Goal: Task Accomplishment & Management: Use online tool/utility

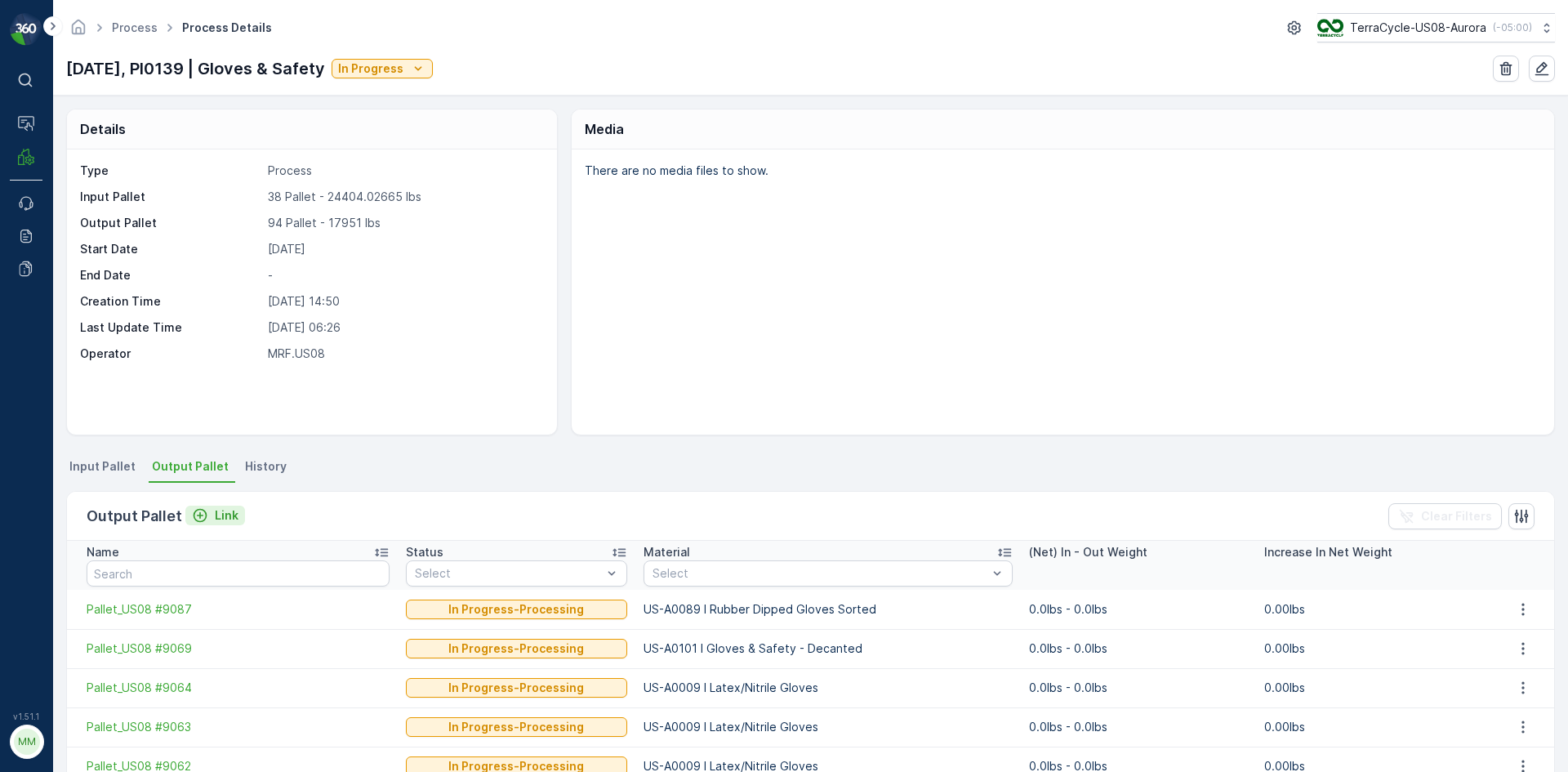
click at [215, 520] on p "Link" at bounding box center [226, 516] width 24 height 16
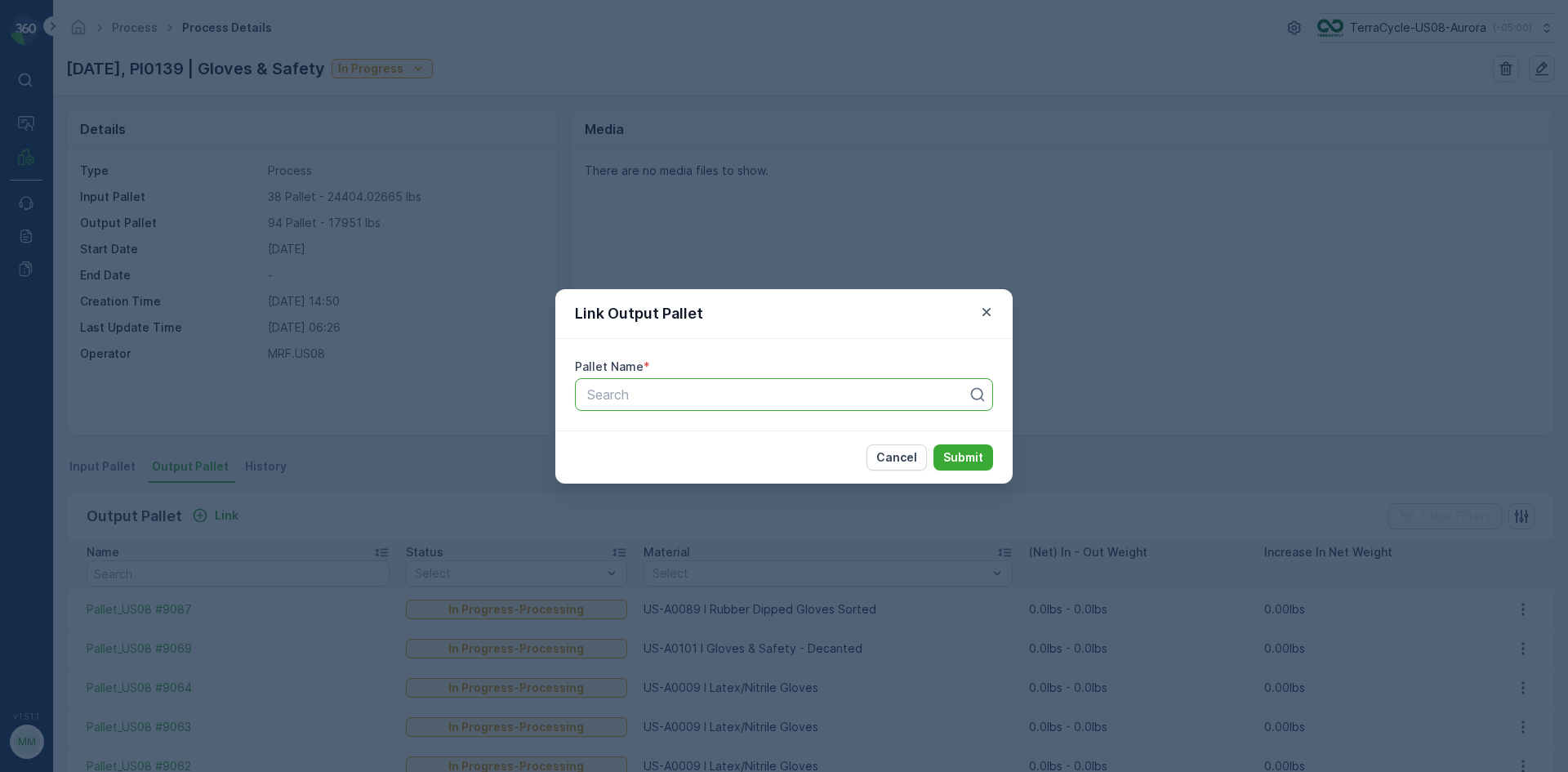
click at [911, 407] on div "Search" at bounding box center [783, 394] width 418 height 33
type input "9022"
click at [923, 466] on button "Cancel" at bounding box center [896, 458] width 60 height 27
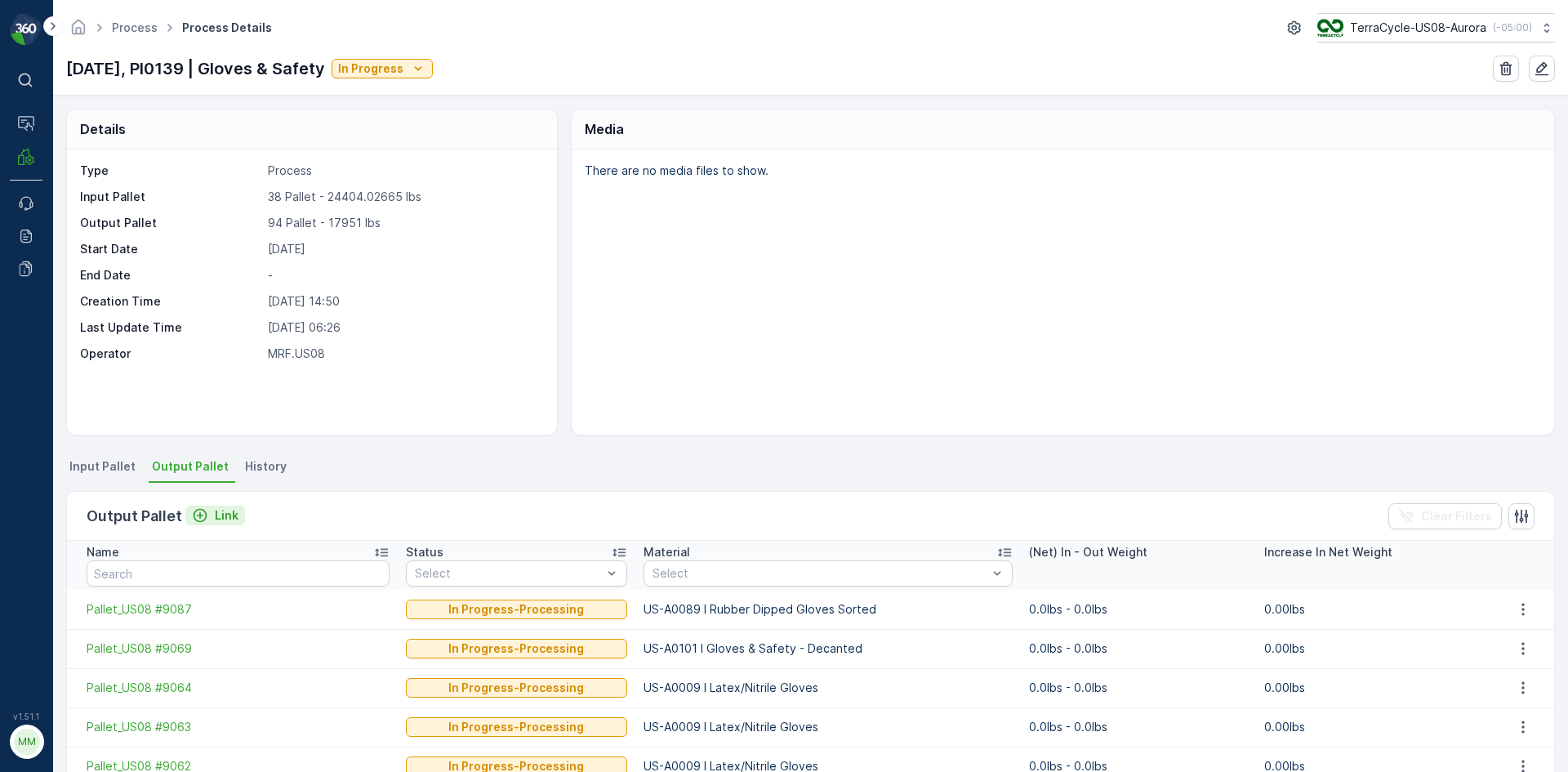
click at [209, 509] on div "Link" at bounding box center [215, 516] width 47 height 16
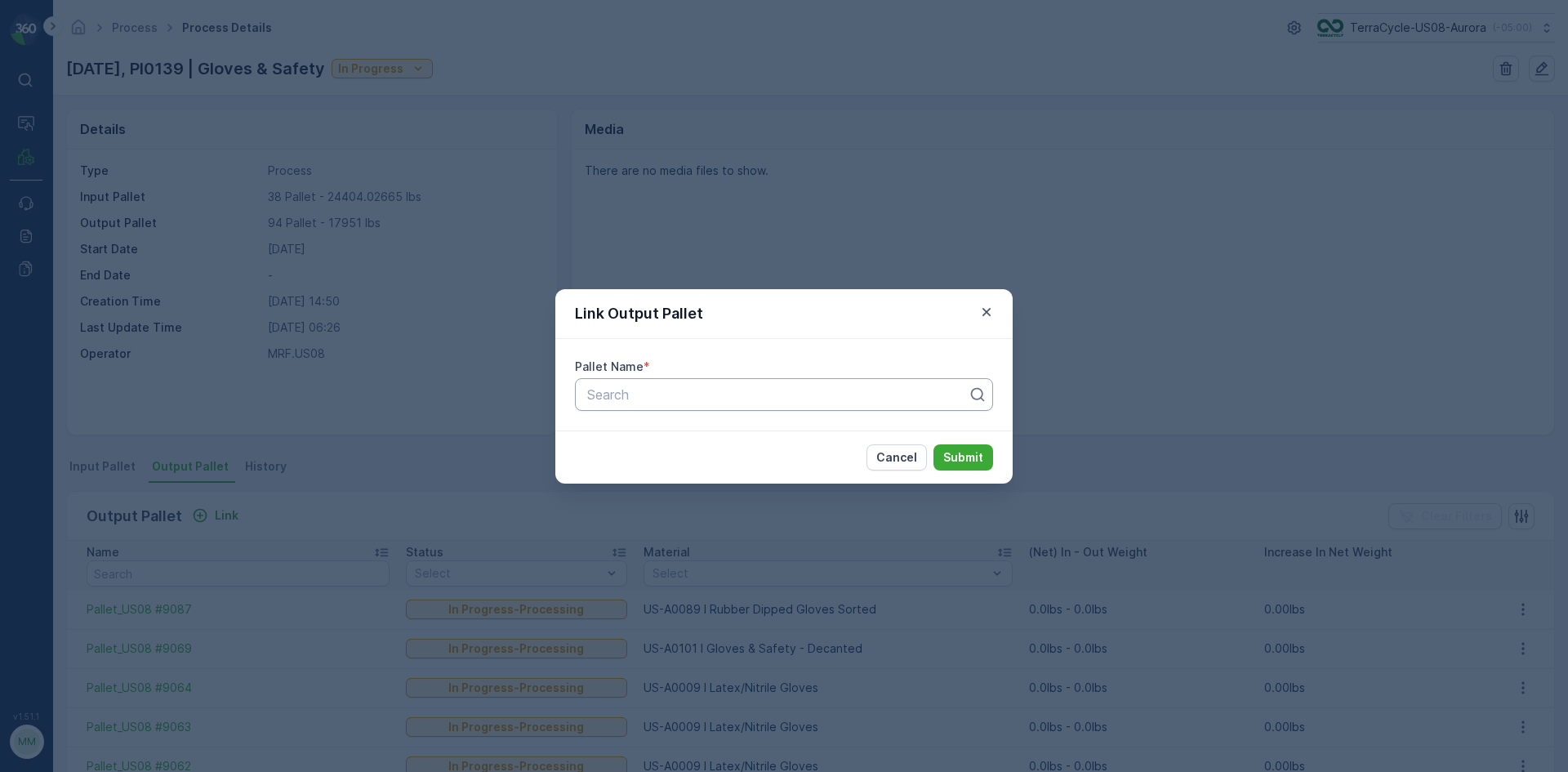
click at [762, 394] on div at bounding box center [777, 394] width 384 height 15
type input "9022"
click at [717, 434] on div "Pallet_US08 #9022" at bounding box center [783, 434] width 399 height 15
click at [970, 450] on p "Submit" at bounding box center [963, 457] width 40 height 16
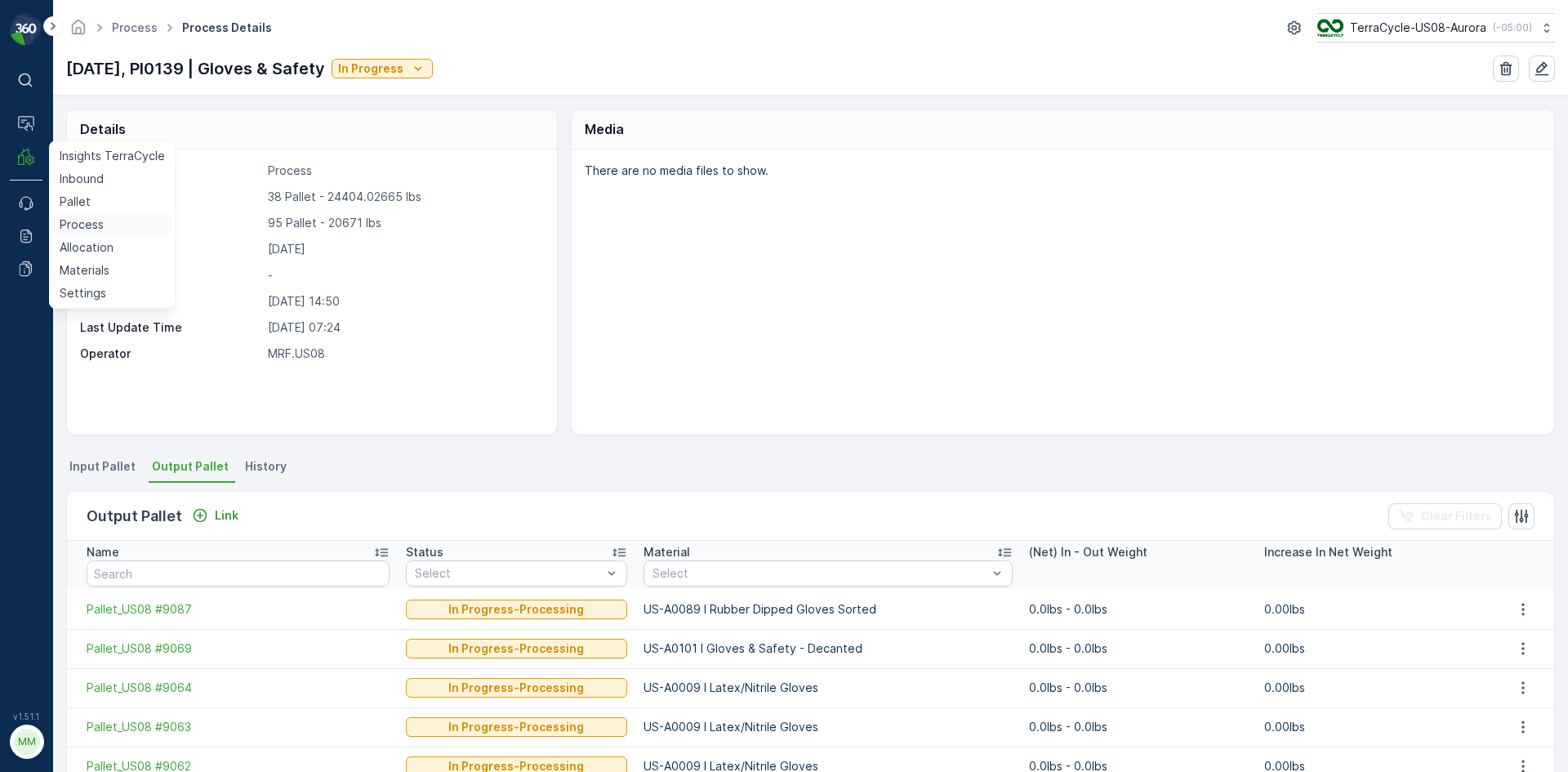
click at [77, 227] on p "Process" at bounding box center [81, 225] width 44 height 16
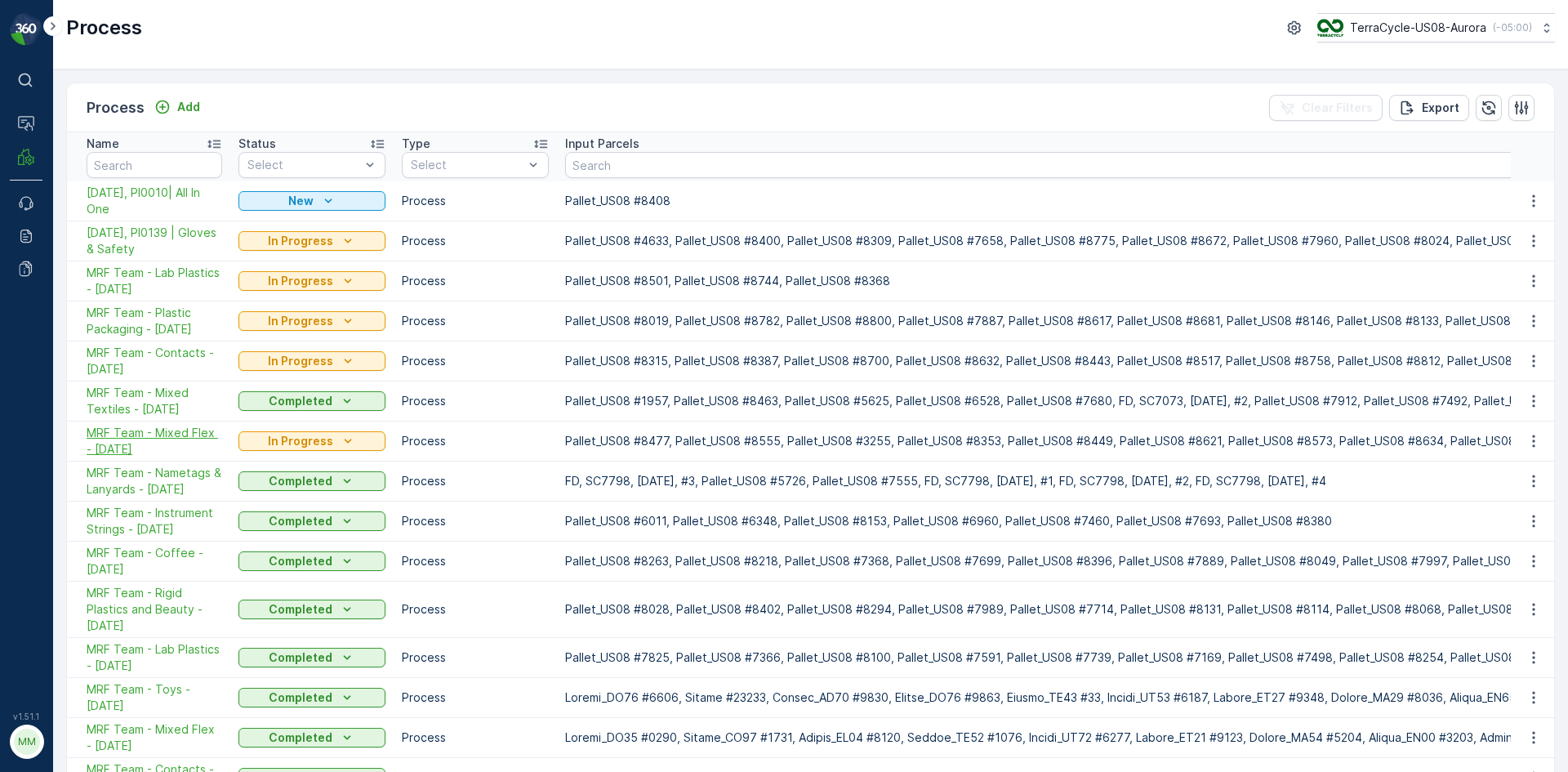
click at [171, 432] on span "MRF Team - Mixed Flex - [DATE]" at bounding box center [154, 440] width 135 height 33
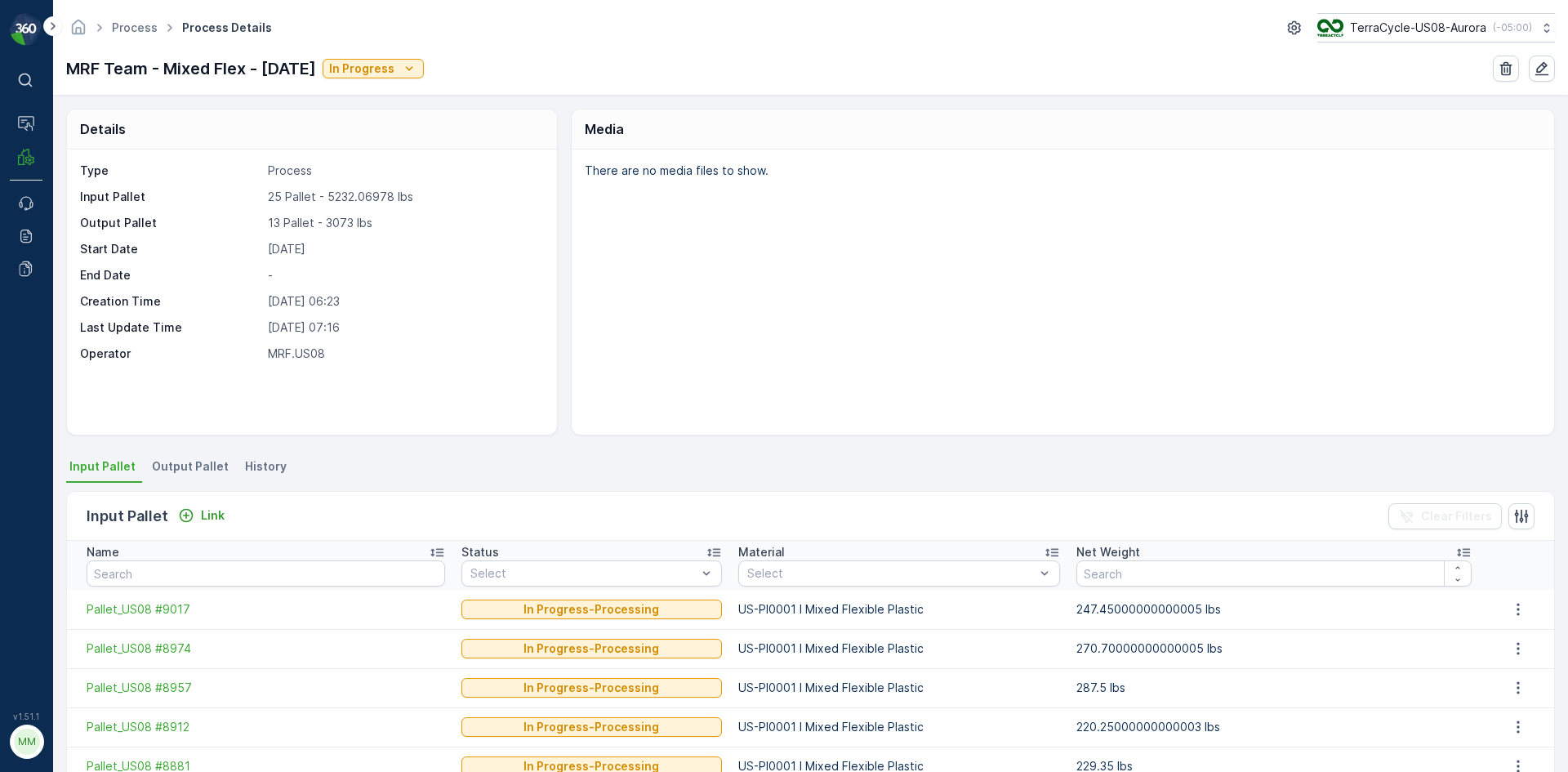
click at [205, 458] on span "Output Pallet" at bounding box center [190, 466] width 77 height 16
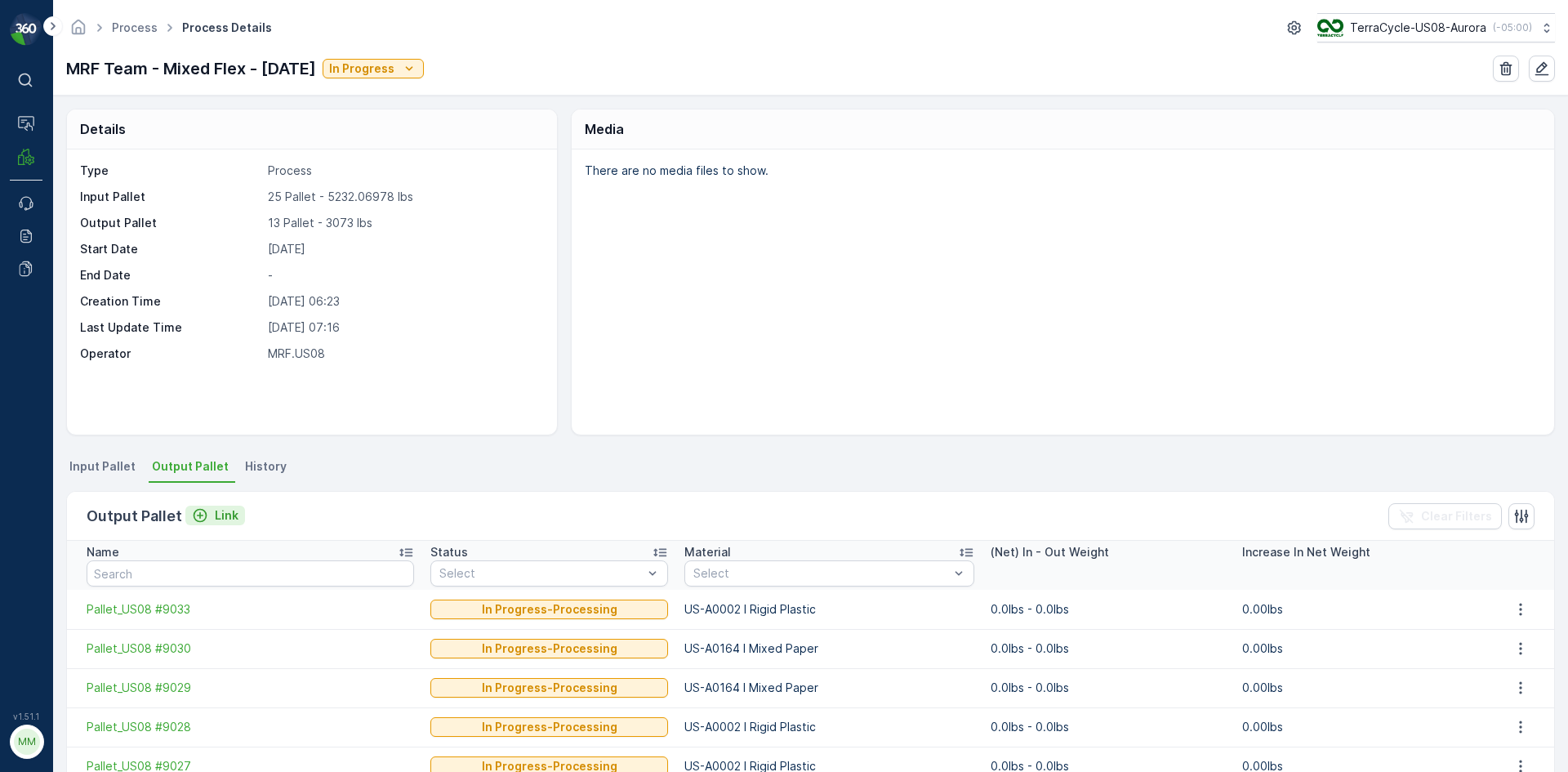
click at [227, 513] on p "Link" at bounding box center [226, 516] width 24 height 16
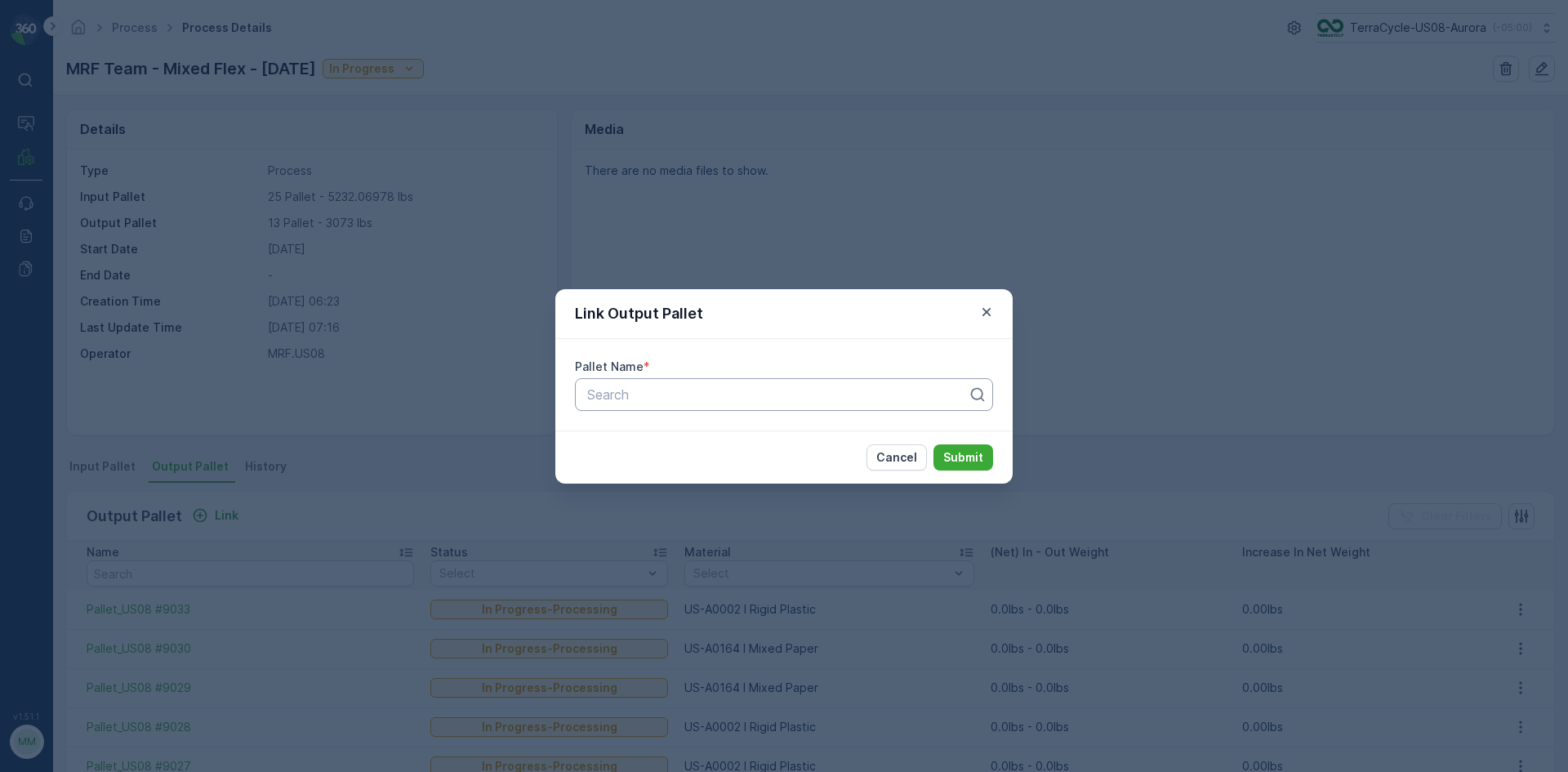
click at [660, 388] on div at bounding box center [777, 394] width 384 height 15
type input "9019"
click at [654, 440] on span "Pallet_US08 #9019" at bounding box center [642, 434] width 116 height 15
click at [948, 458] on p "Submit" at bounding box center [963, 457] width 40 height 16
